Goal: Navigation & Orientation: Find specific page/section

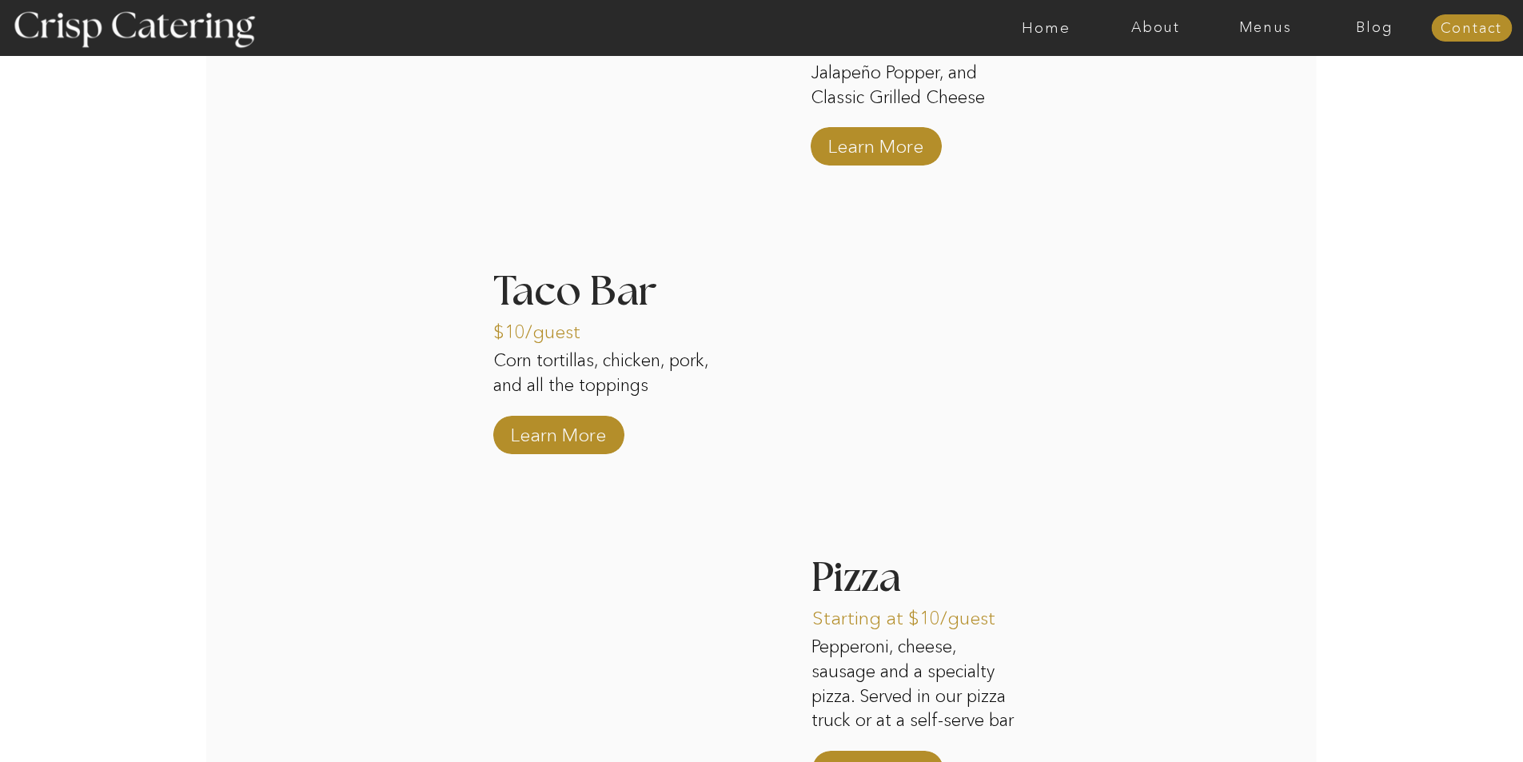
scroll to position [2453, 0]
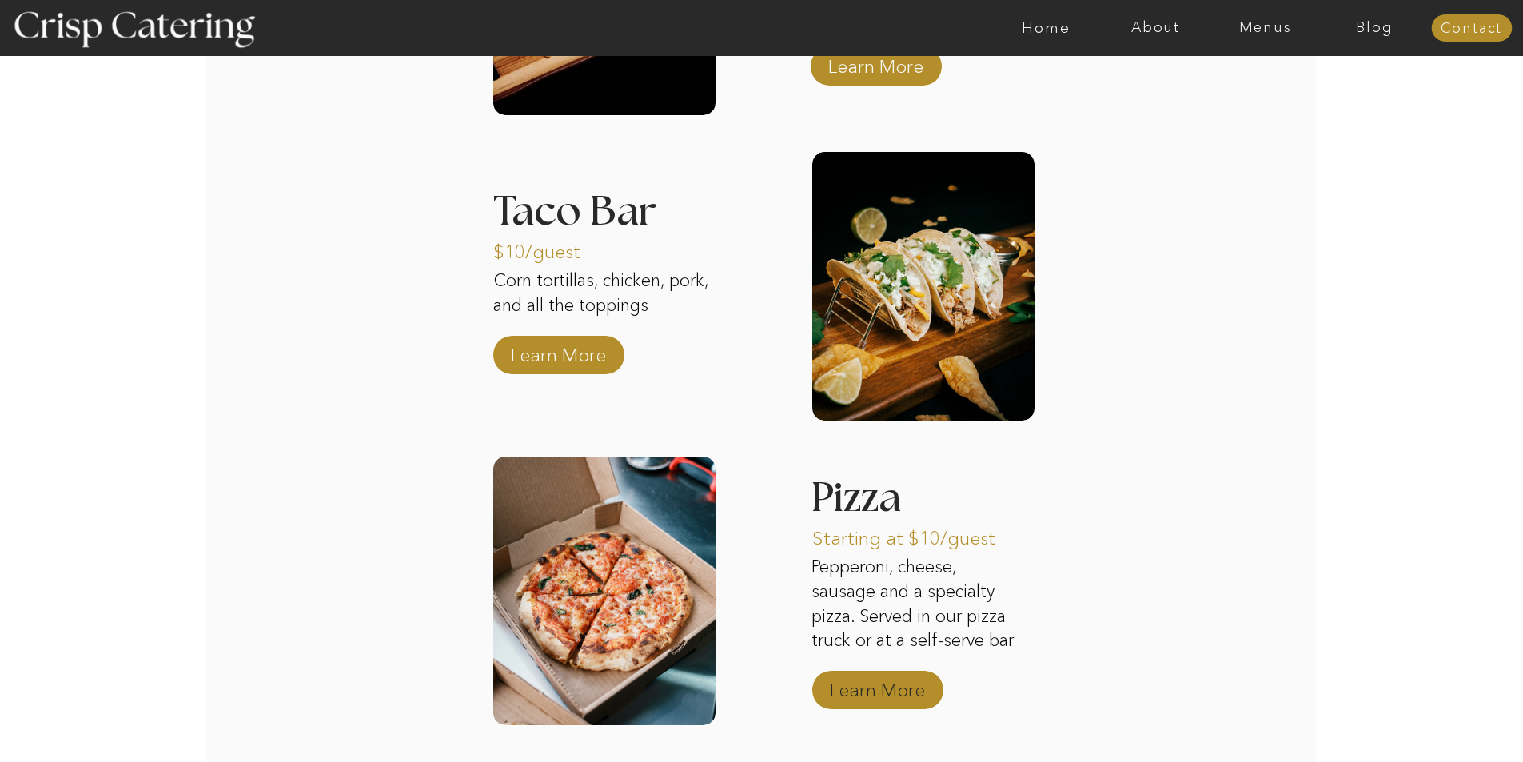
click at [887, 689] on p "Learn More" at bounding box center [877, 686] width 106 height 46
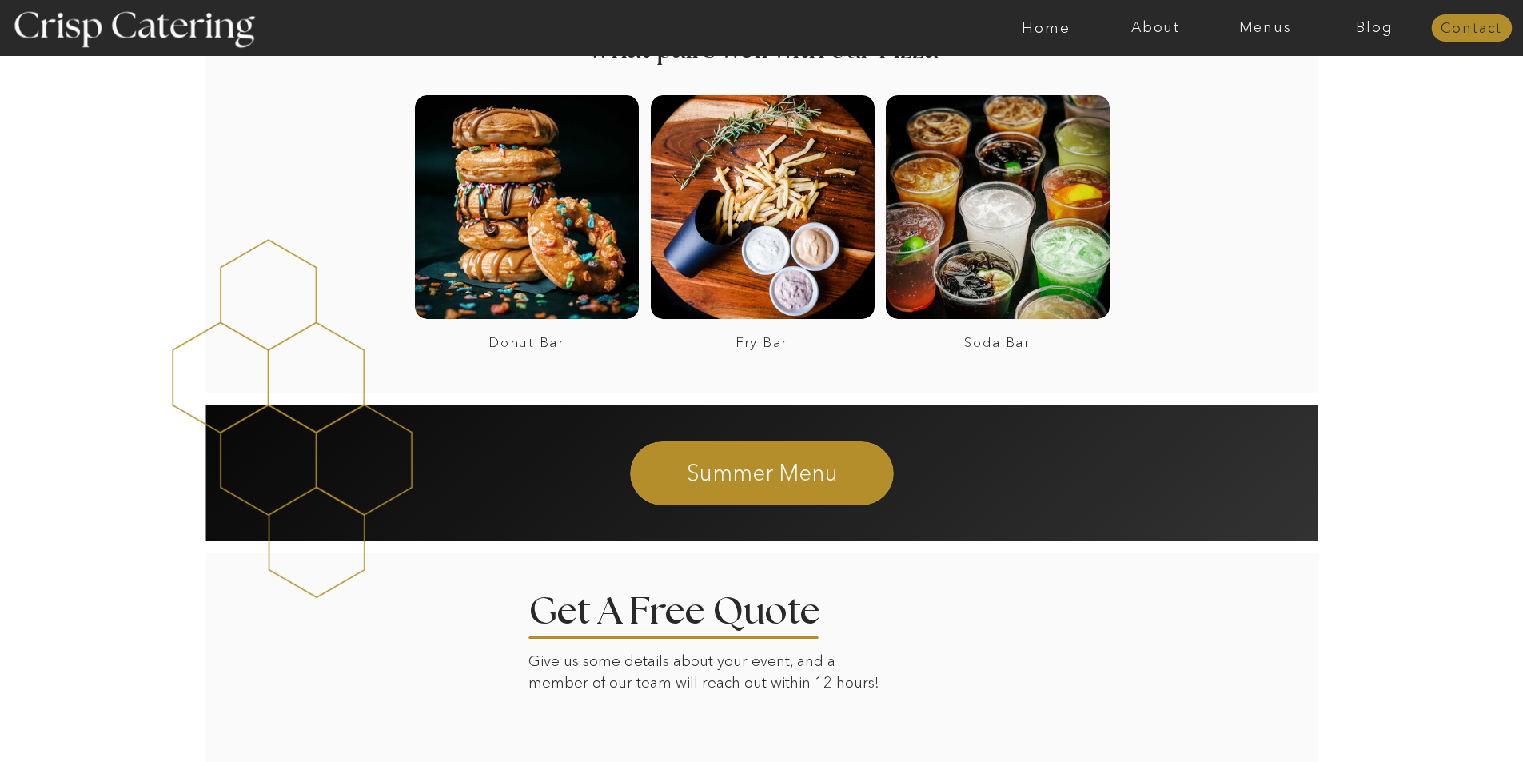
scroll to position [2824, 0]
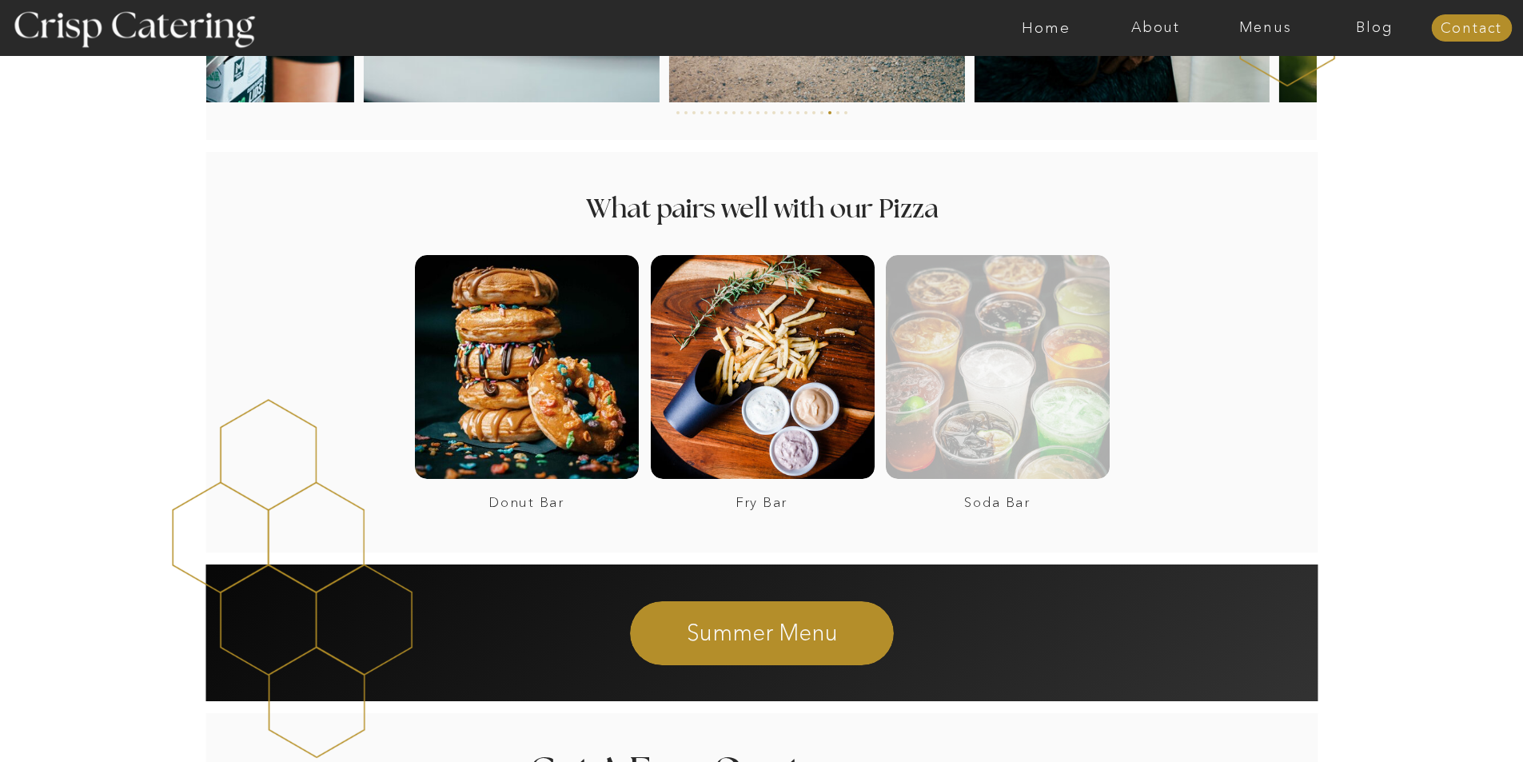
click at [1003, 361] on div at bounding box center [998, 367] width 224 height 224
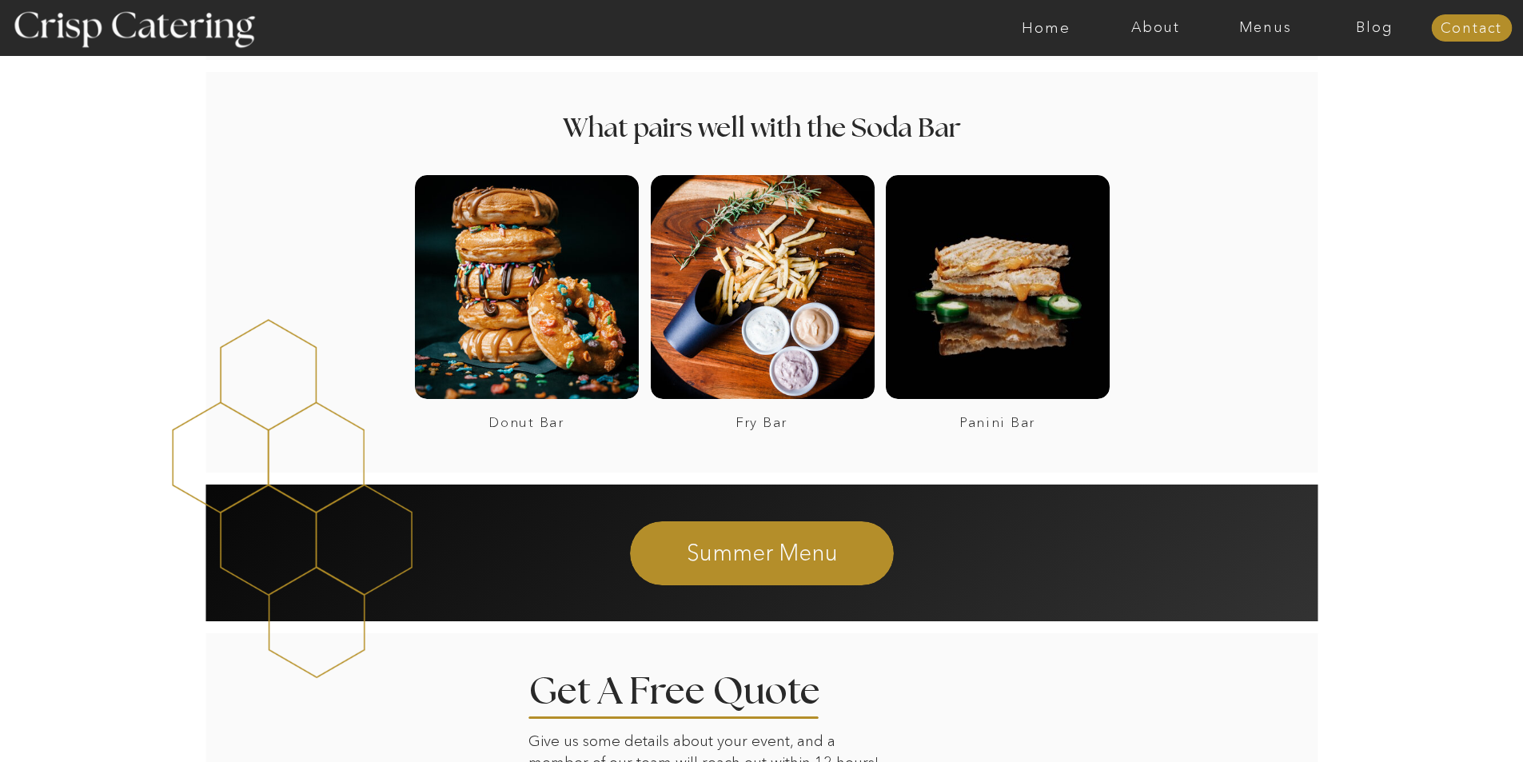
scroll to position [2105, 0]
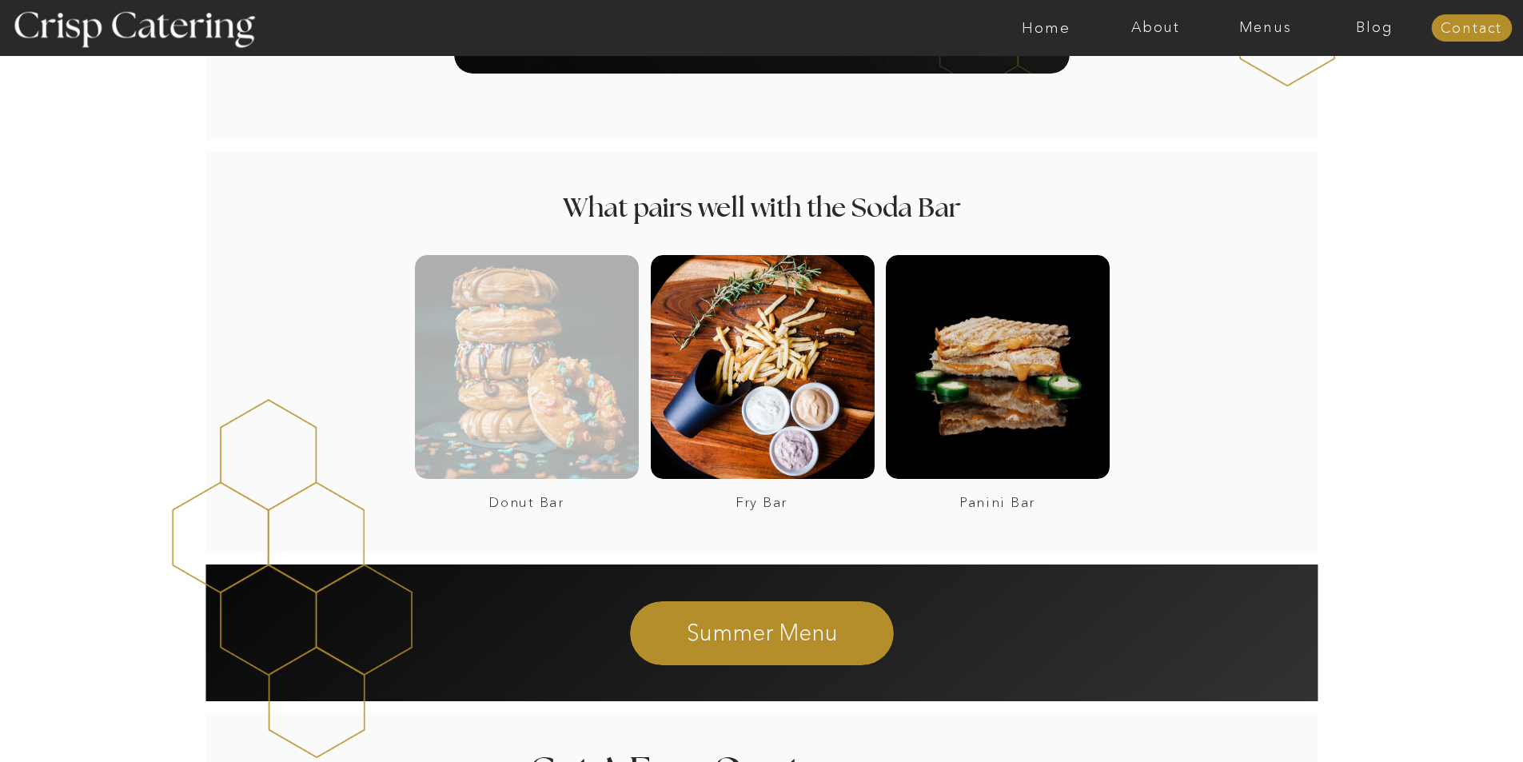
click at [543, 397] on div at bounding box center [527, 367] width 224 height 224
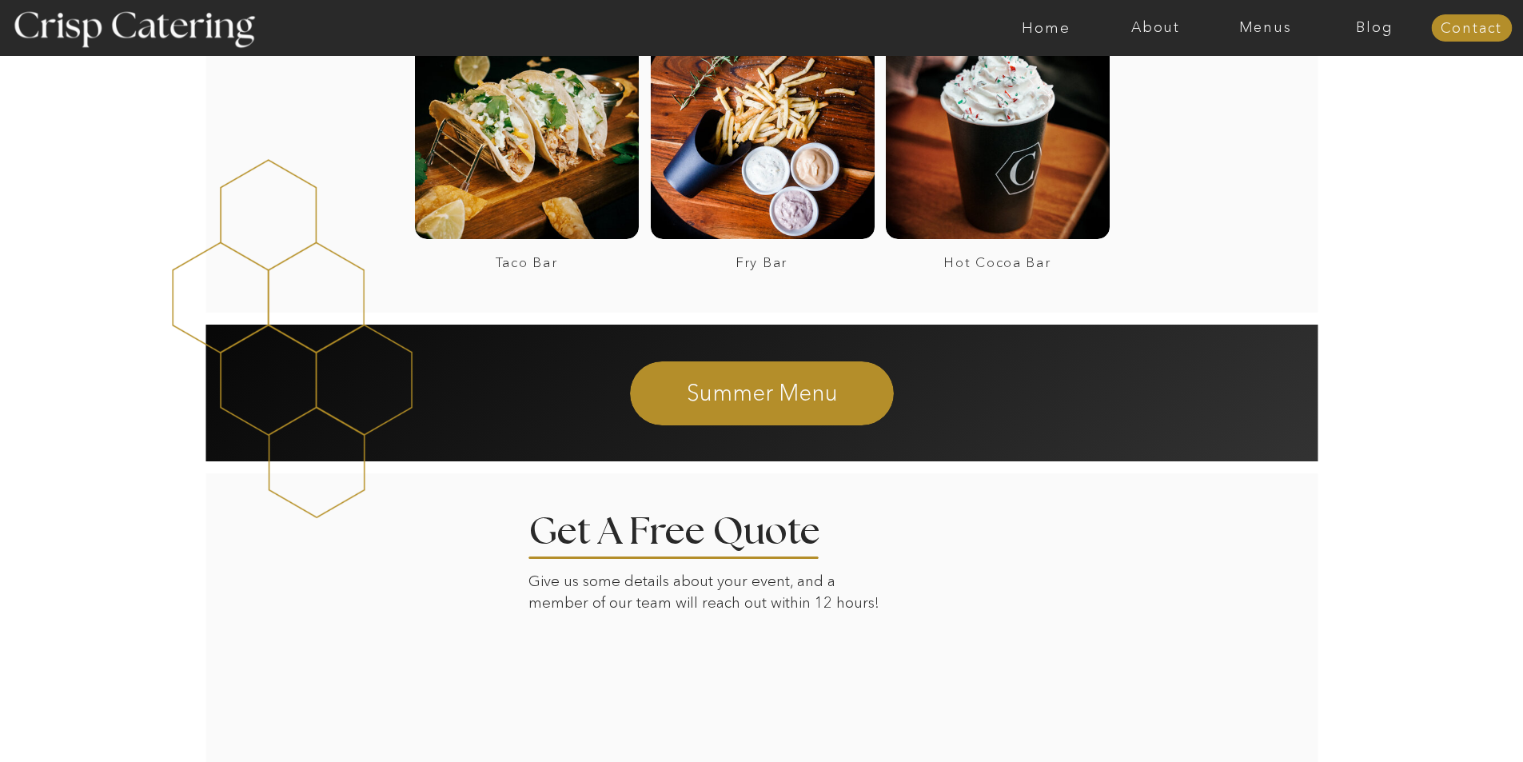
scroll to position [1545, 0]
